Goal: Task Accomplishment & Management: Manage account settings

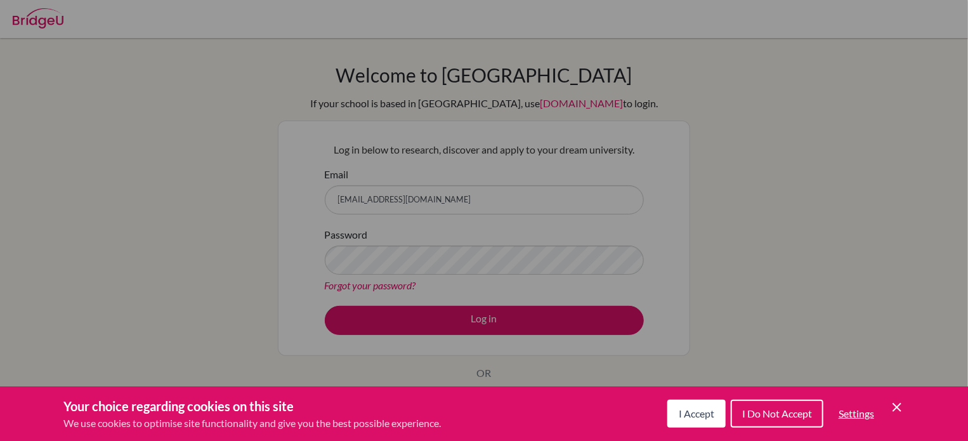
click at [701, 402] on button "I Accept" at bounding box center [696, 414] width 58 height 28
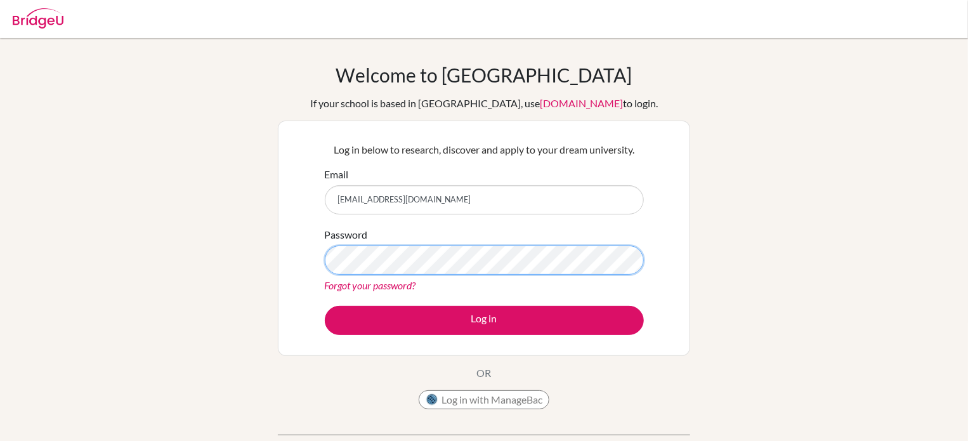
click at [325, 306] on button "Log in" at bounding box center [484, 320] width 319 height 29
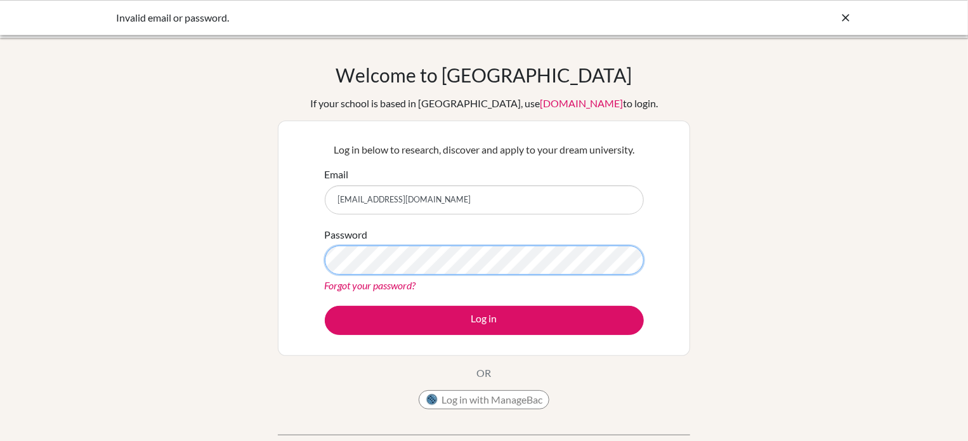
click at [325, 306] on button "Log in" at bounding box center [484, 320] width 319 height 29
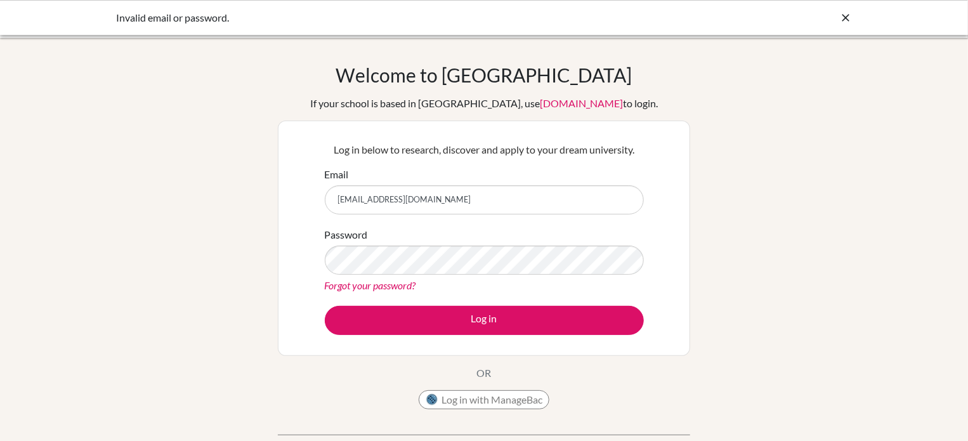
click at [364, 281] on link "Forgot your password?" at bounding box center [370, 285] width 91 height 12
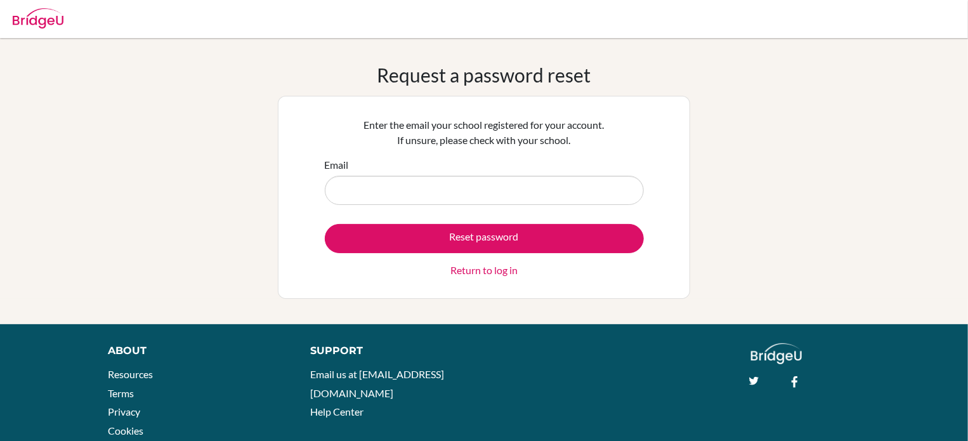
click at [454, 272] on link "Return to log in" at bounding box center [483, 270] width 67 height 15
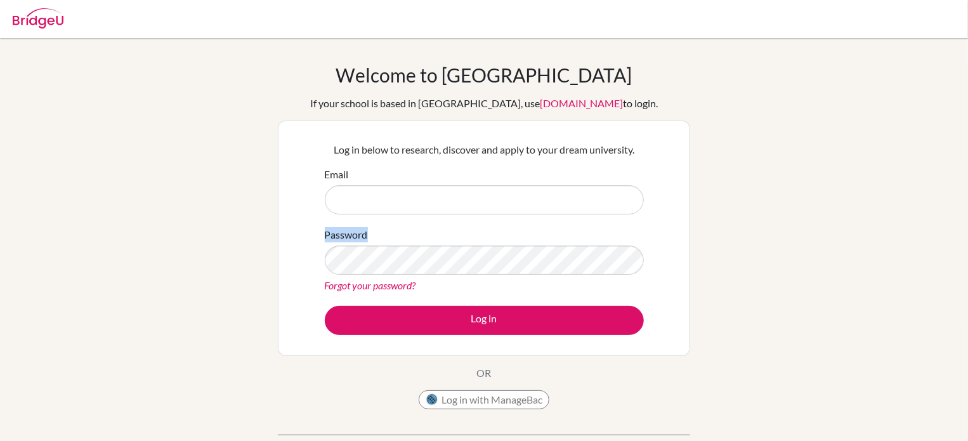
drag, startPoint x: 404, startPoint y: 214, endPoint x: 396, endPoint y: 202, distance: 14.3
click at [396, 202] on form "Email Password Forgot your password? Log in" at bounding box center [484, 251] width 319 height 168
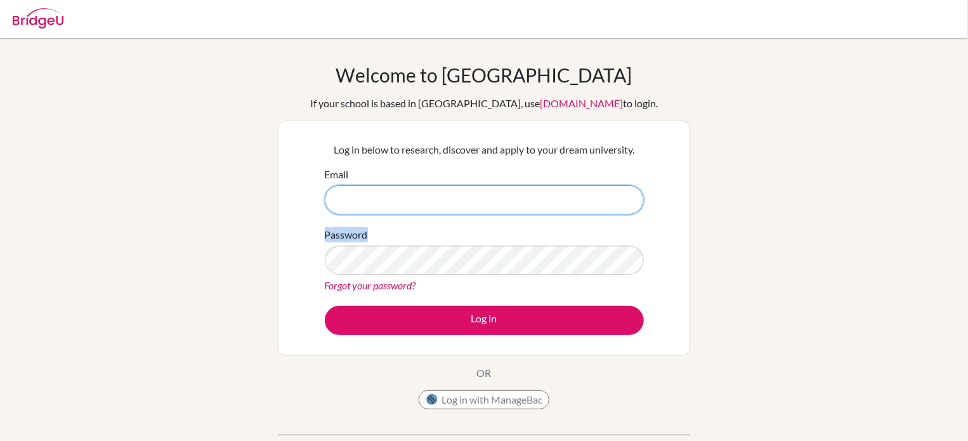
click at [396, 202] on input "Email" at bounding box center [484, 199] width 319 height 29
type input "[EMAIL_ADDRESS][DOMAIN_NAME]"
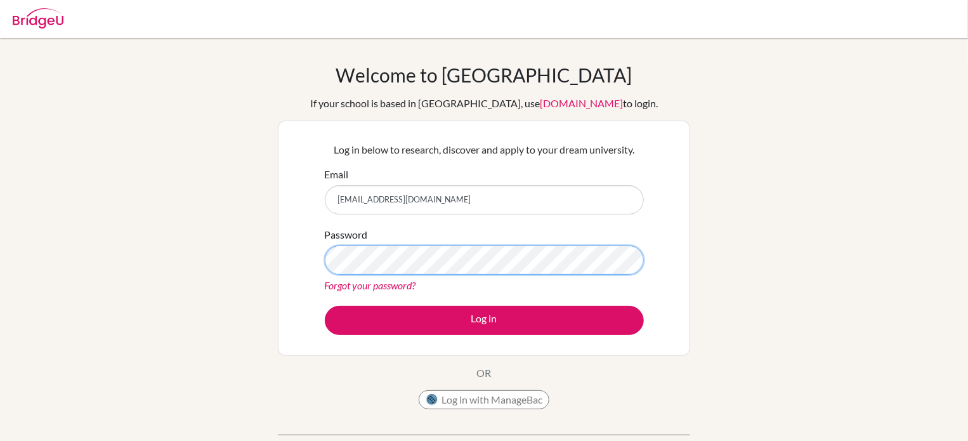
click at [325, 306] on button "Log in" at bounding box center [484, 320] width 319 height 29
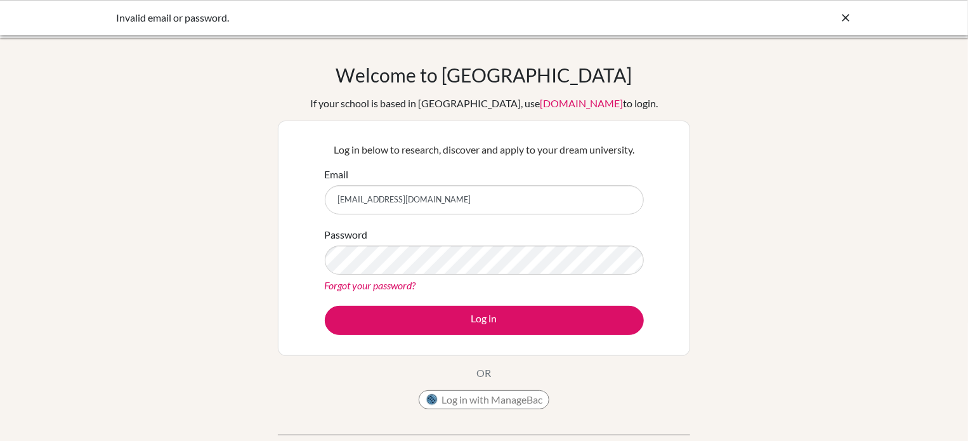
click at [398, 278] on div "Forgot your password?" at bounding box center [484, 285] width 319 height 15
click at [397, 282] on link "Forgot your password?" at bounding box center [370, 285] width 91 height 12
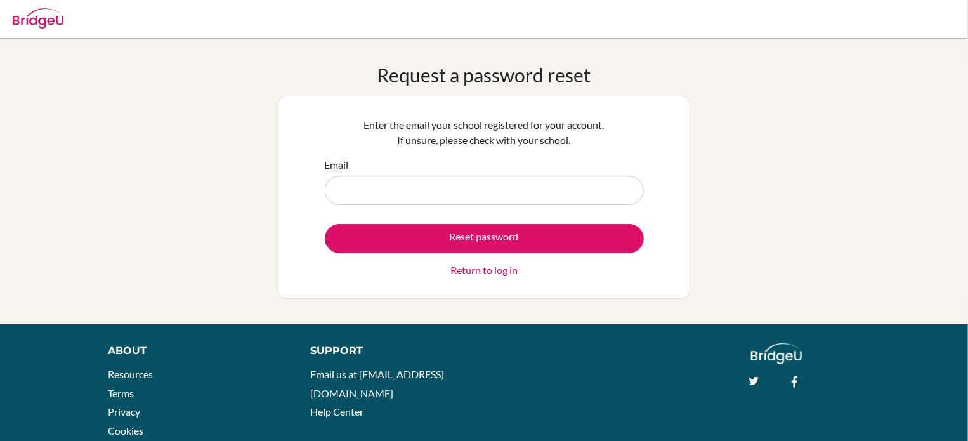
click at [428, 179] on input "Email" at bounding box center [484, 190] width 319 height 29
type input "[EMAIL_ADDRESS][DOMAIN_NAME]"
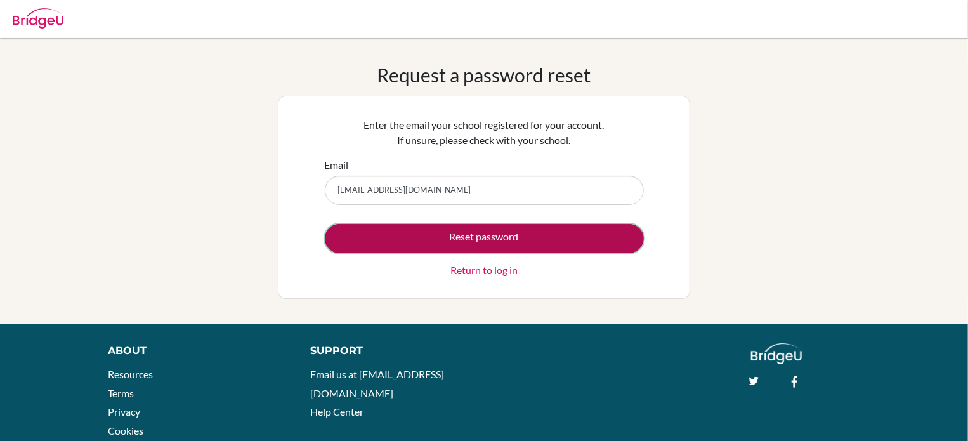
click at [429, 225] on button "Reset password" at bounding box center [484, 238] width 319 height 29
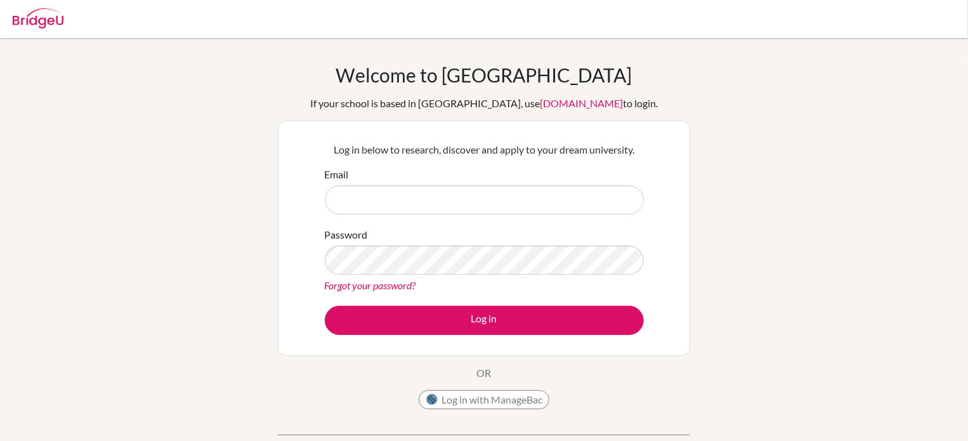
click at [437, 204] on input "Email" at bounding box center [484, 199] width 319 height 29
type input "[EMAIL_ADDRESS][DOMAIN_NAME]"
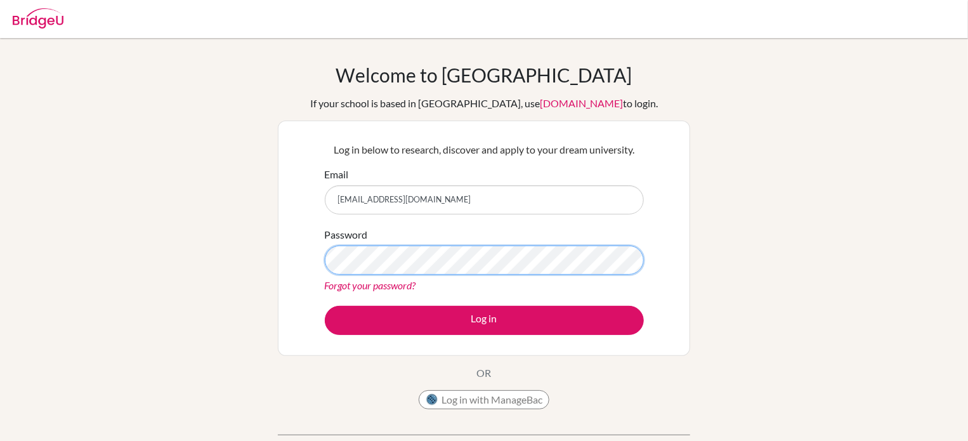
click at [325, 306] on button "Log in" at bounding box center [484, 320] width 319 height 29
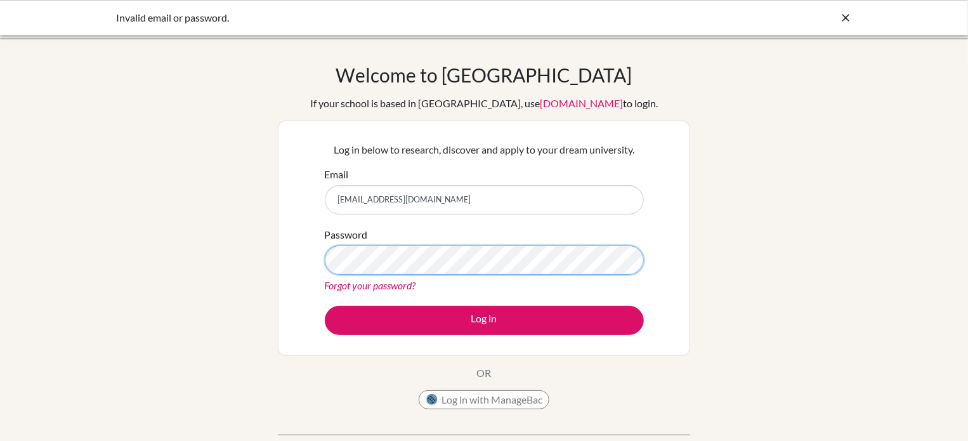
click at [325, 306] on button "Log in" at bounding box center [484, 320] width 319 height 29
